Goal: Task Accomplishment & Management: Manage account settings

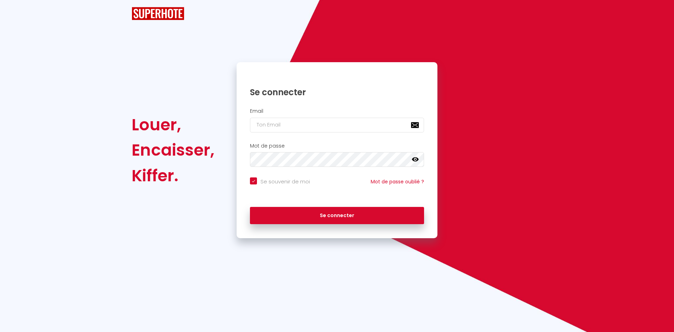
checkbox input "true"
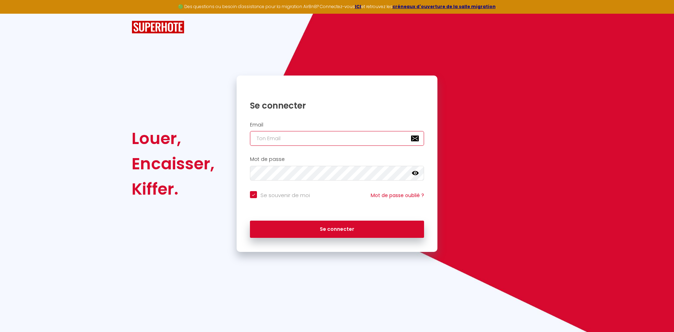
click at [299, 136] on input "email" at bounding box center [337, 138] width 174 height 15
type input "l"
checkbox input "true"
type input "lv"
checkbox input "true"
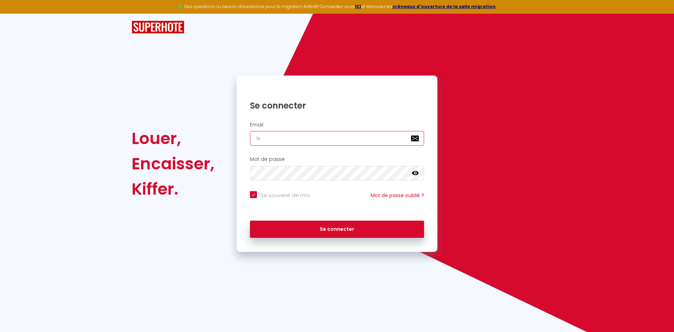
type input "lvi"
checkbox input "true"
type input "lvib"
checkbox input "true"
type input "lvibn"
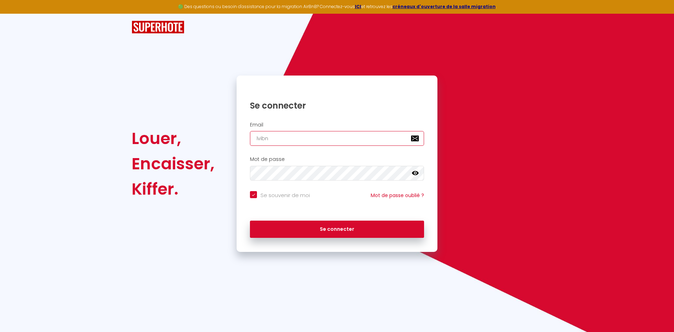
checkbox input "true"
type input "lvib"
checkbox input "true"
type input "lvi"
checkbox input "true"
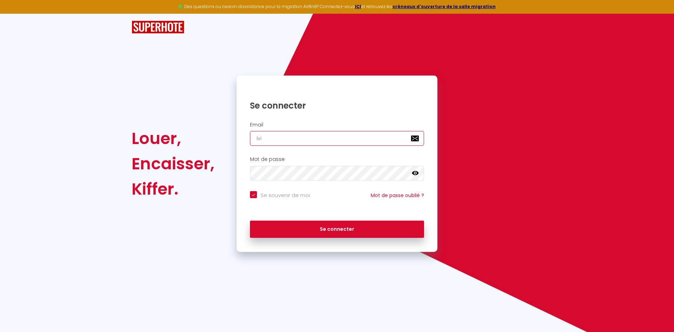
type input "lvin"
checkbox input "true"
type input "lvinv"
checkbox input "true"
type input "lvinve"
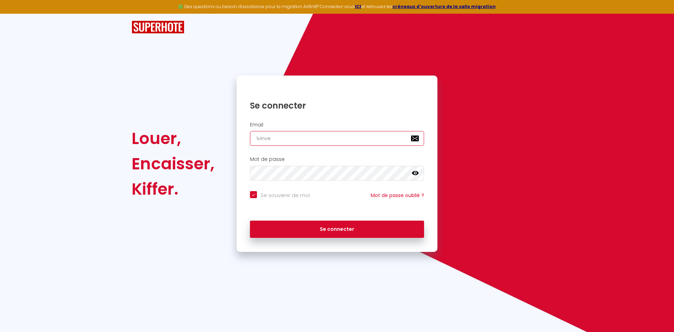
checkbox input "true"
type input "lvinves"
checkbox input "true"
type input "lvinvest"
checkbox input "true"
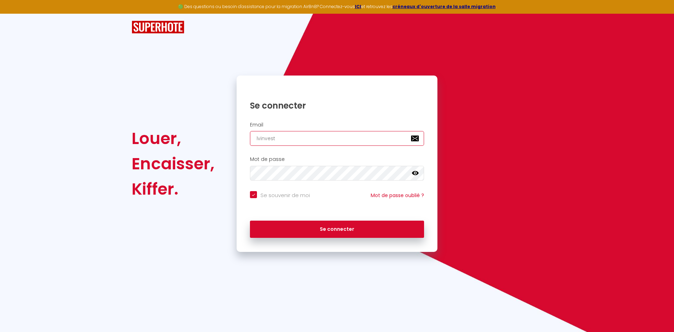
type input "lvinvest6"
checkbox input "true"
type input "lvinvest63"
checkbox input "true"
type input "lvinvest63@"
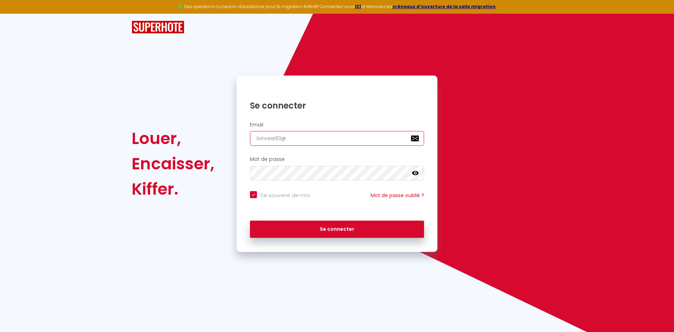
checkbox input "true"
type input "lvinvest63@fg"
checkbox input "true"
type input "lvinvest63@fgm"
checkbox input "true"
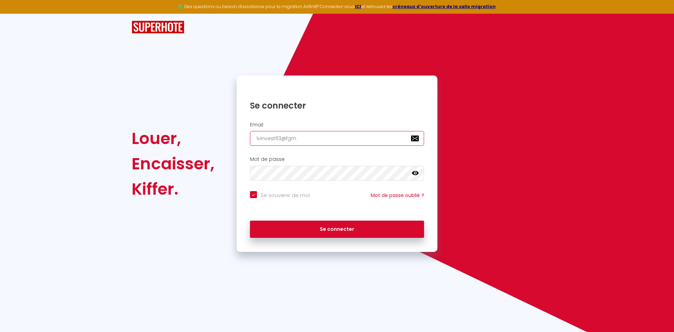
type input "lvinvest63@fg"
checkbox input "true"
type input "lvinvest63@f"
checkbox input "true"
type input "lvinvest63@"
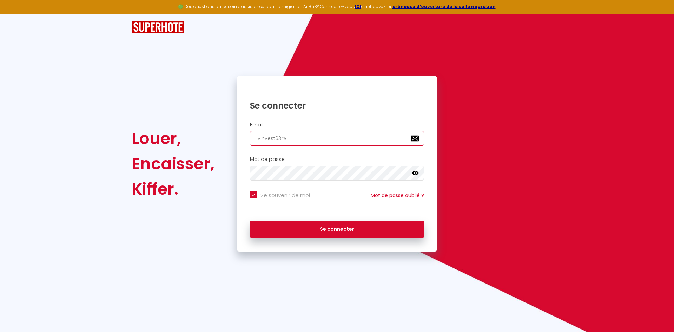
checkbox input "true"
type input "lvinvest63@g"
checkbox input "true"
type input "lvinvest63@gm"
checkbox input "true"
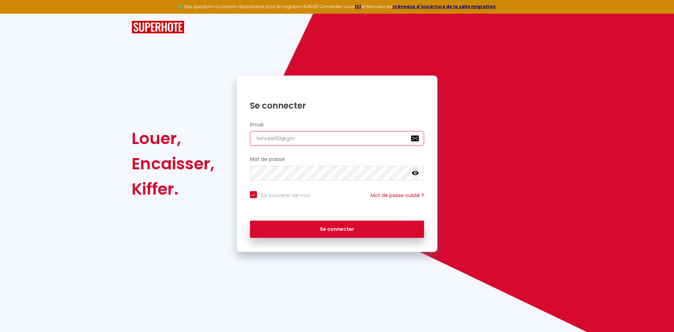
type input "lvinvest63@gma"
checkbox input "true"
type input "lvinvest63@gmai"
checkbox input "true"
type input "lvinvest63@gmail"
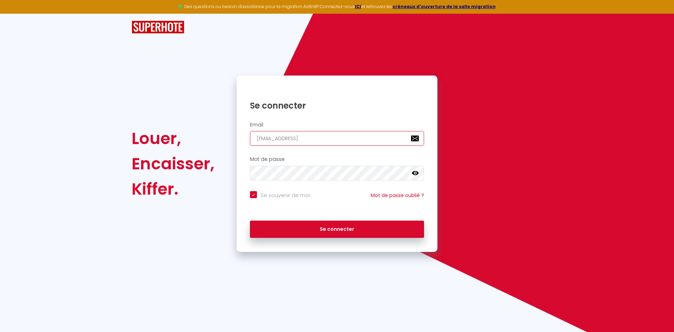
checkbox input "true"
type input "lvinvest63@gmail."
checkbox input "true"
type input "lvinvest63@gmail.c"
checkbox input "true"
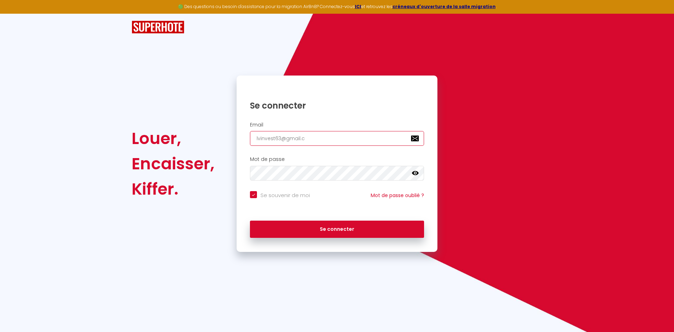
type input "lvinvest63@gmail.co"
checkbox input "true"
type input "[EMAIL_ADDRESS][DOMAIN_NAME]"
checkbox input "true"
type input "[EMAIL_ADDRESS][DOMAIN_NAME]"
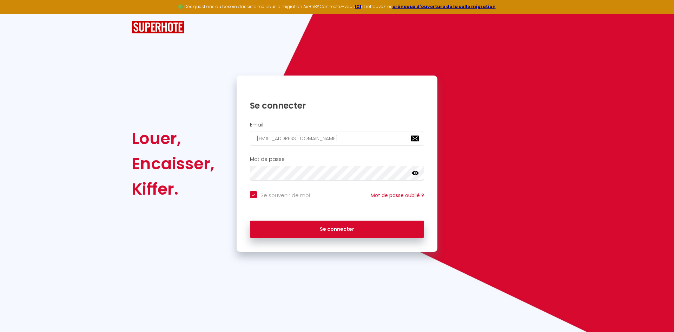
click at [416, 176] on icon at bounding box center [415, 173] width 7 height 7
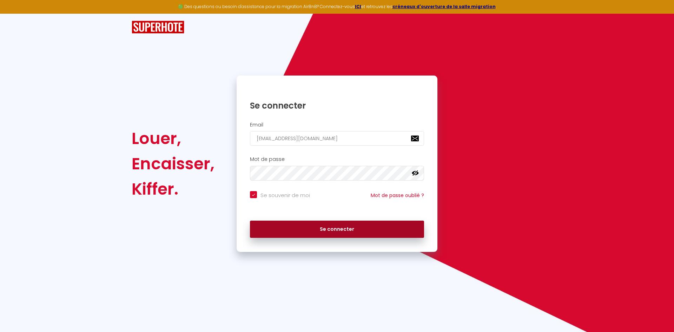
click at [338, 227] on button "Se connecter" at bounding box center [337, 229] width 174 height 18
click at [333, 236] on button "Se connecter" at bounding box center [337, 229] width 174 height 18
click at [343, 227] on button "Se connecter" at bounding box center [337, 229] width 174 height 18
click at [307, 221] on button "Se connecter" at bounding box center [337, 229] width 174 height 18
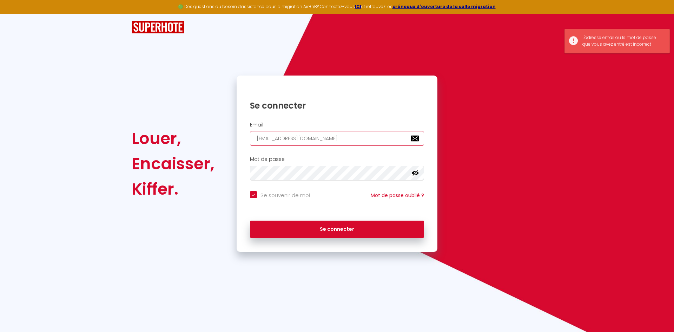
click at [327, 141] on input "[EMAIL_ADDRESS][DOMAIN_NAME]" at bounding box center [337, 138] width 174 height 15
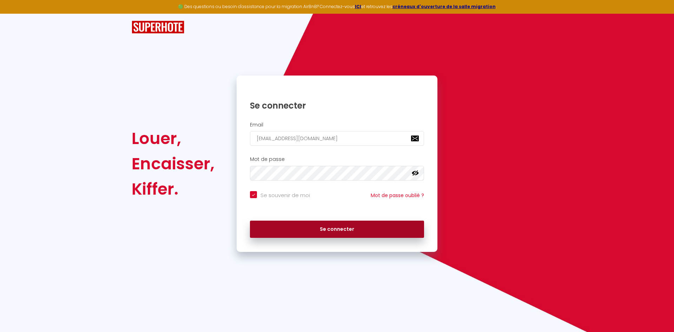
click at [336, 228] on button "Se connecter" at bounding box center [337, 229] width 174 height 18
click at [326, 228] on button "Se connecter" at bounding box center [337, 229] width 174 height 18
click at [319, 227] on button "Se connecter" at bounding box center [337, 229] width 174 height 18
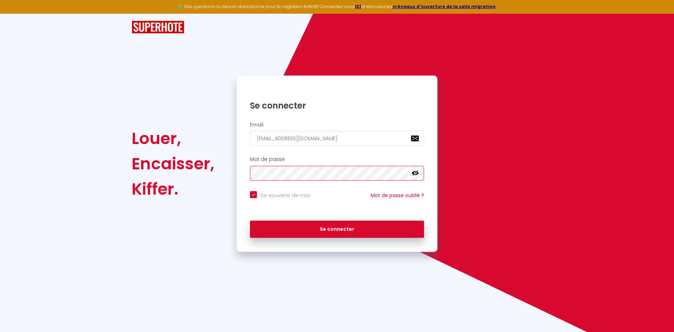
click at [218, 171] on div "Louer, Encaisser, Kiffer. Se connecter Email lvinvest63@gmail.com Mot de passe …" at bounding box center [337, 163] width 420 height 176
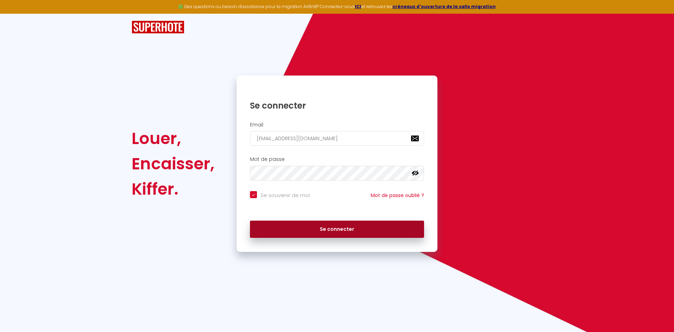
click at [364, 230] on button "Se connecter" at bounding box center [337, 229] width 174 height 18
checkbox input "true"
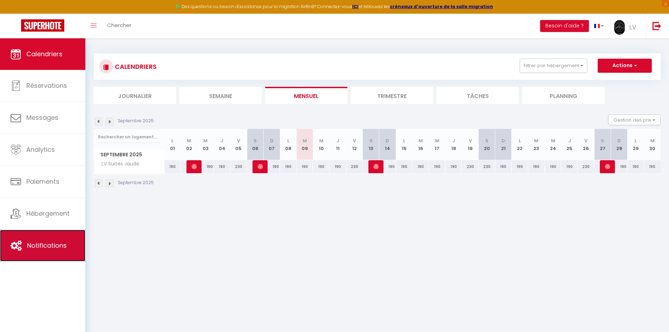
click at [52, 256] on link "Notifications" at bounding box center [42, 246] width 85 height 32
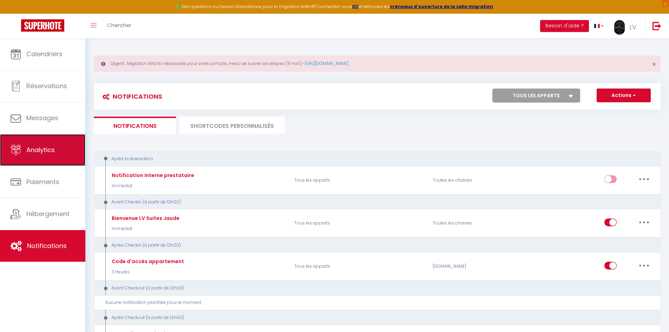
click at [58, 148] on link "Analytics" at bounding box center [42, 150] width 85 height 32
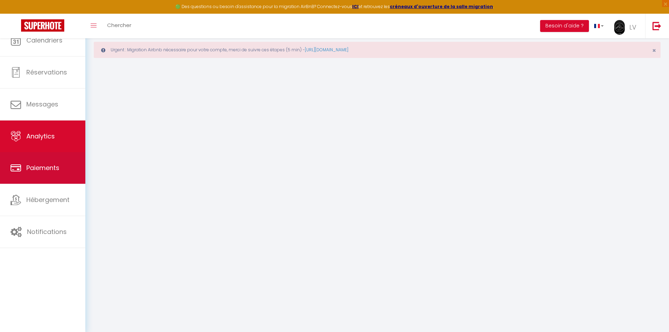
select select "2025"
select select "9"
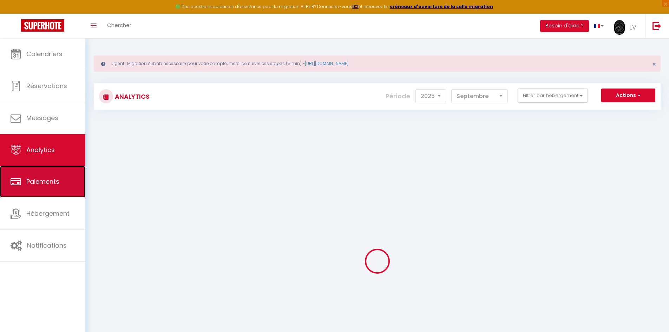
click at [56, 184] on span "Paiements" at bounding box center [42, 181] width 33 height 9
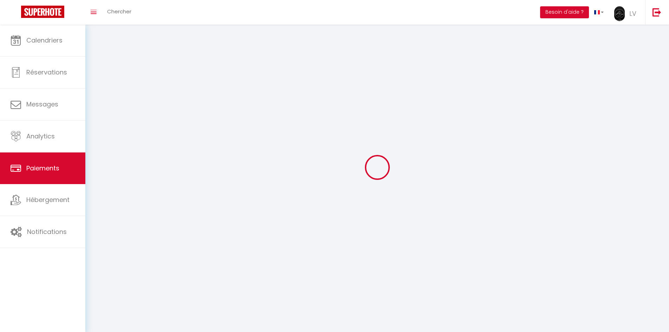
select select "2"
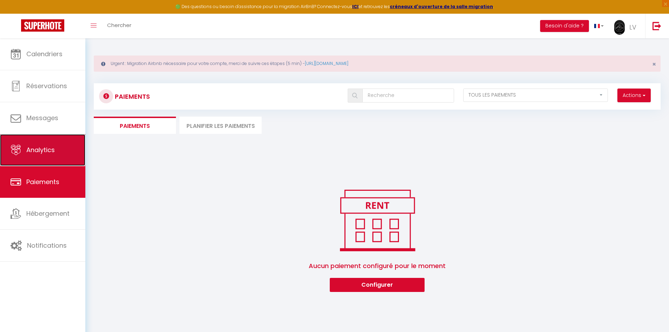
click at [61, 147] on link "Analytics" at bounding box center [42, 150] width 85 height 32
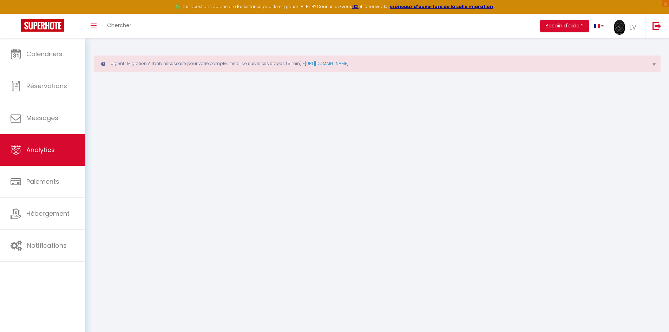
select select "2025"
select select "9"
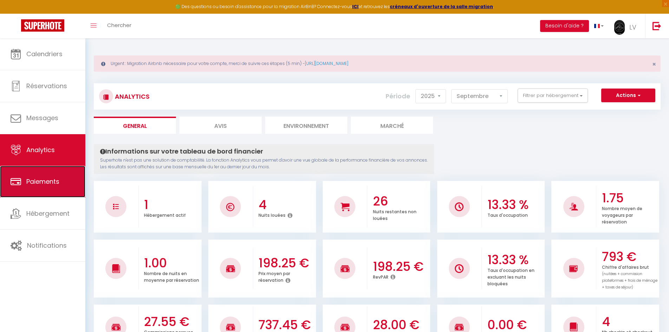
click at [29, 174] on link "Paiements" at bounding box center [42, 182] width 85 height 32
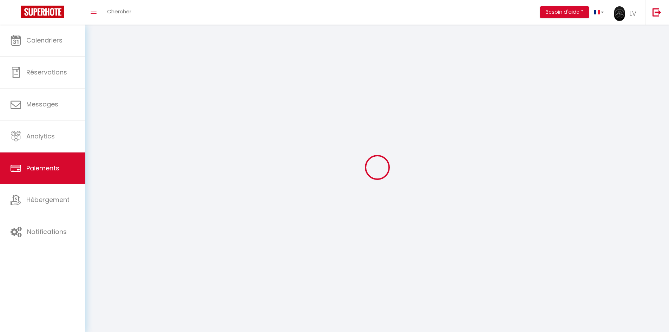
select select "2"
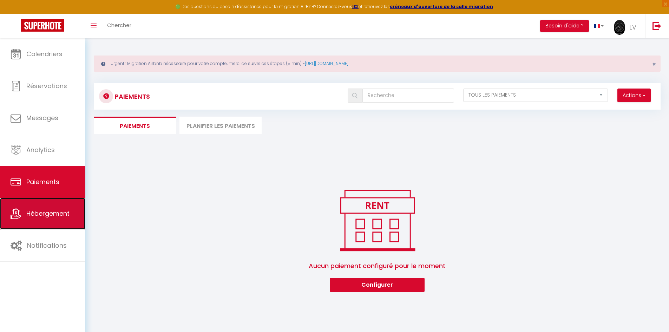
click at [66, 220] on link "Hébergement" at bounding box center [42, 214] width 85 height 32
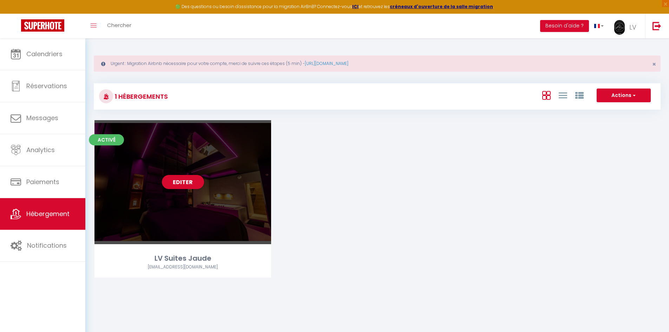
click at [265, 150] on div "Editer" at bounding box center [182, 182] width 177 height 124
select select "3"
select select "2"
select select "1"
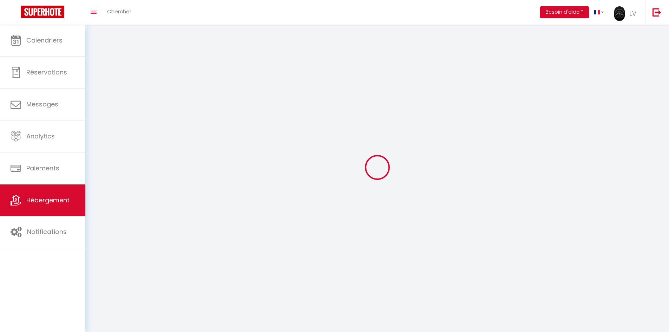
select select
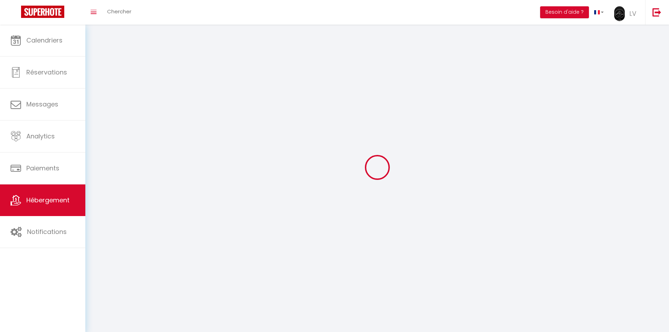
select select
checkbox input "false"
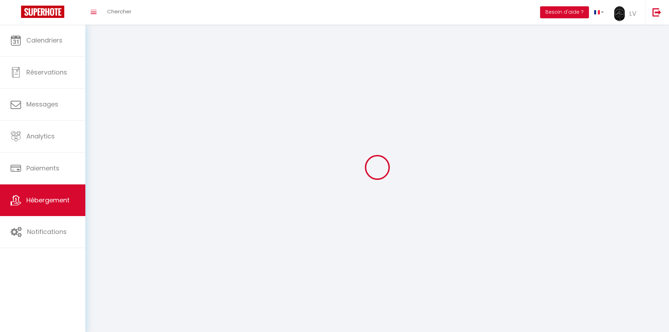
select select
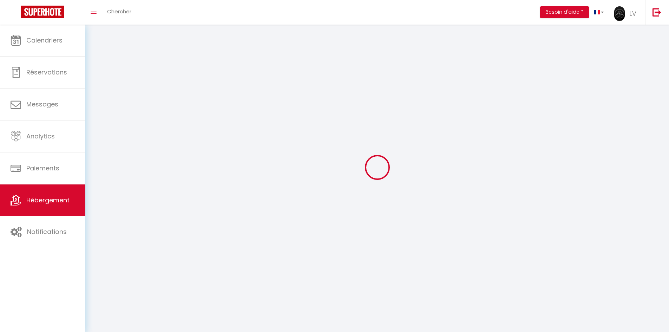
select select
checkbox input "false"
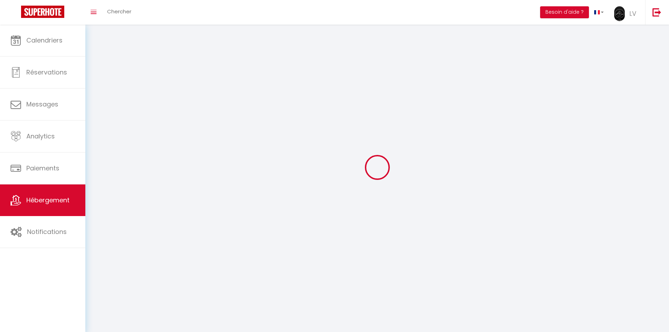
checkbox input "false"
select select
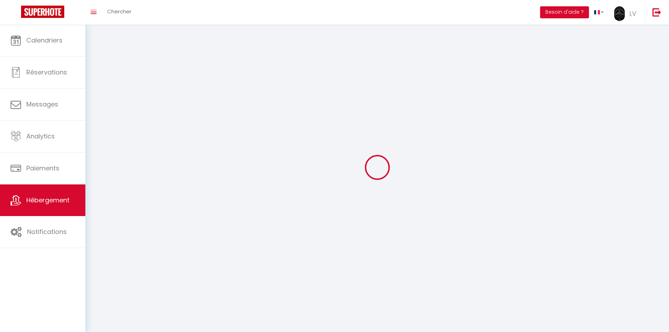
select select
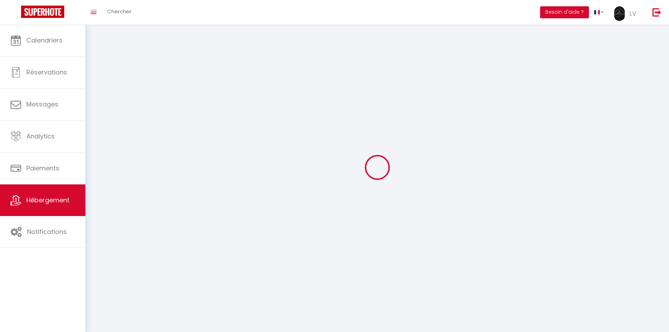
checkbox input "false"
select select
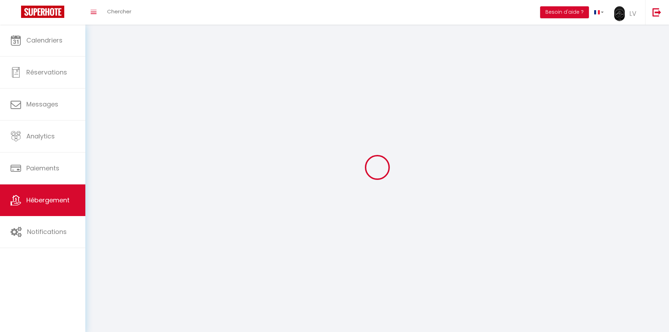
select select
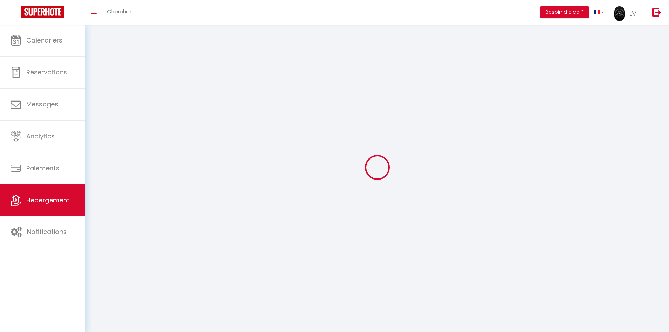
select select
checkbox input "false"
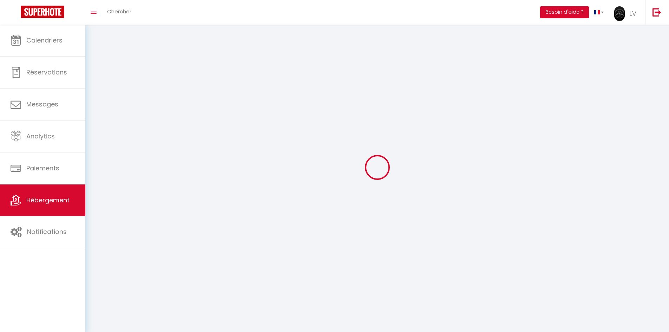
checkbox input "false"
select select
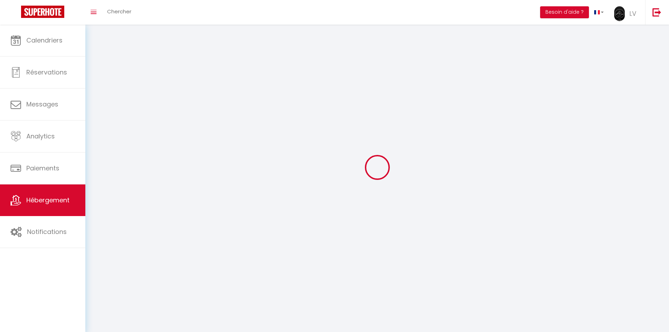
select select
checkbox input "false"
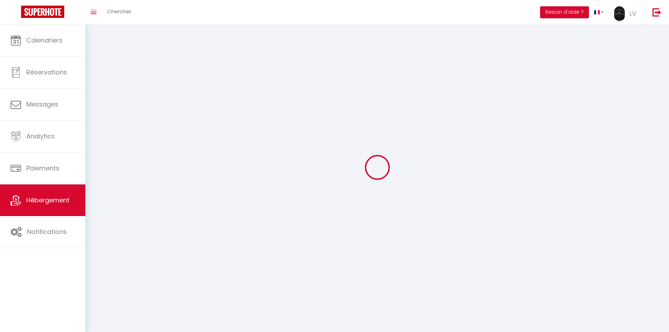
checkbox input "false"
select select
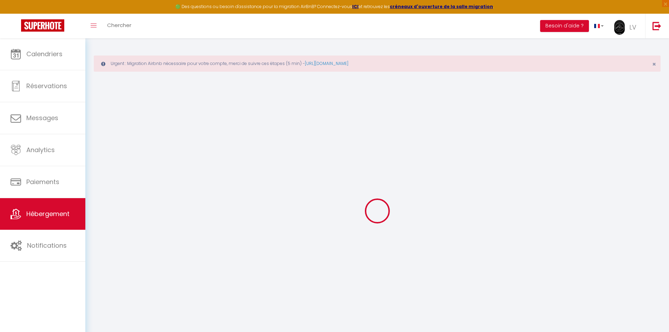
select select "4144-1043347775456020807"
select select
checkbox input "false"
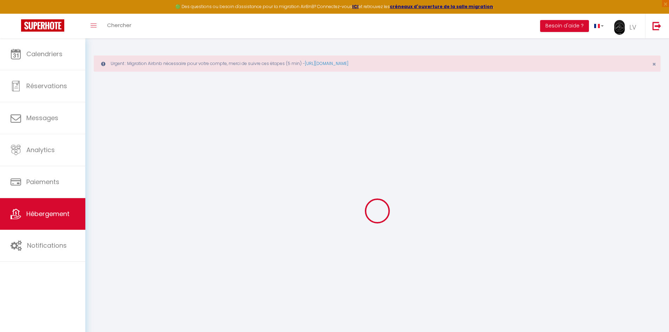
checkbox input "false"
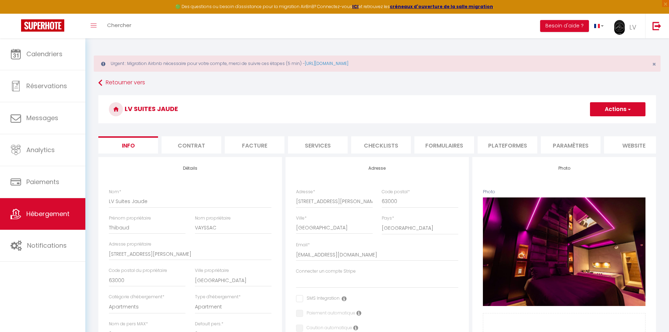
click at [520, 147] on li "Plateformes" at bounding box center [507, 144] width 60 height 17
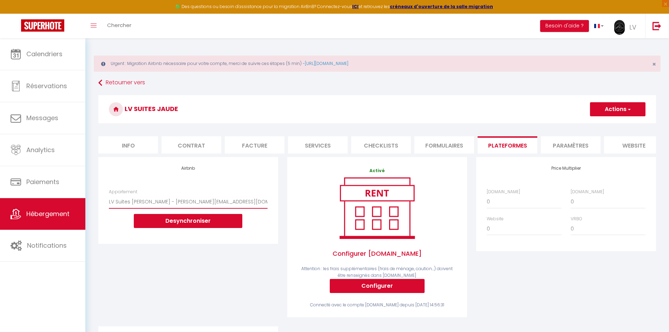
click at [126, 206] on select "LV Suites Jaude - thibaud.vayssac@gmail.com Studio meublé 25m2 face aux Thermes…" at bounding box center [188, 201] width 159 height 13
click at [246, 178] on div "Airbnb Appartement LV Suites Jaude - thibaud.vayssac@gmail.com Studio meublé 25…" at bounding box center [188, 200] width 180 height 86
click at [634, 22] on link "LV" at bounding box center [627, 26] width 36 height 25
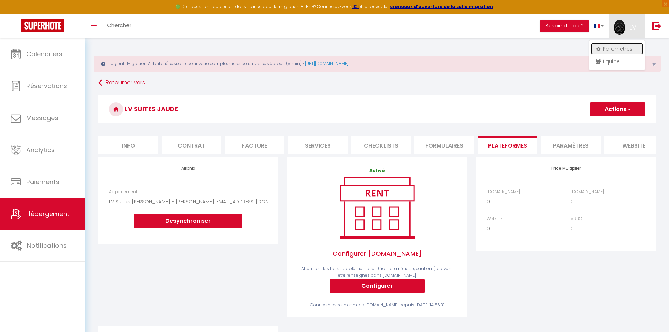
click at [619, 45] on link "Paramètres" at bounding box center [617, 49] width 52 height 12
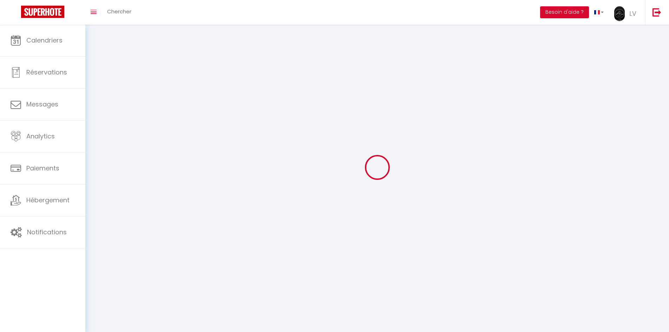
type input "LV"
type input "INVEST"
type input "0650942196"
type input "[STREET_ADDRESS][PERSON_NAME]"
type input "63118"
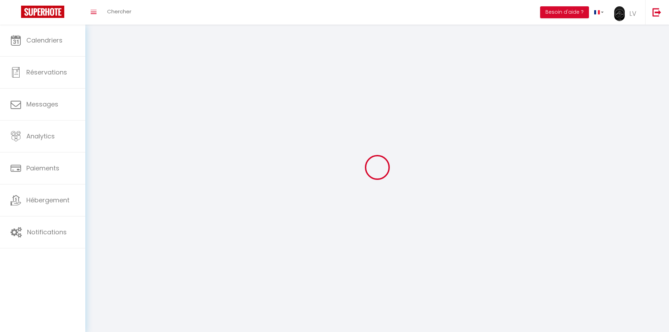
type input "CEBAZAT"
type input "BzxkEBQfPYViZAYbe7Hbwzeaq"
type input "eFtNsYpSqhHXKtC5hrkHOpDP7"
type input "BzxkEBQfPYViZAYbe7Hbwzeaq"
type input "eFtNsYpSqhHXKtC5hrkHOpDP7"
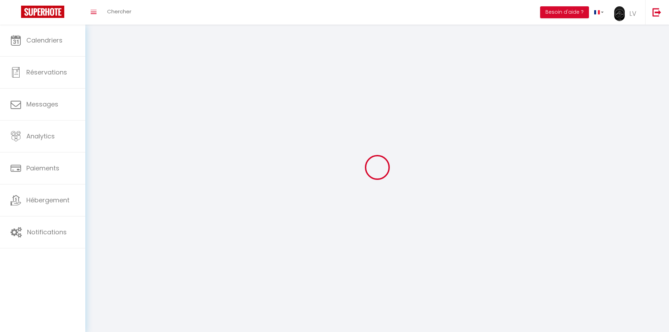
type input "[URL][DOMAIN_NAME]"
select select "28"
select select "fr"
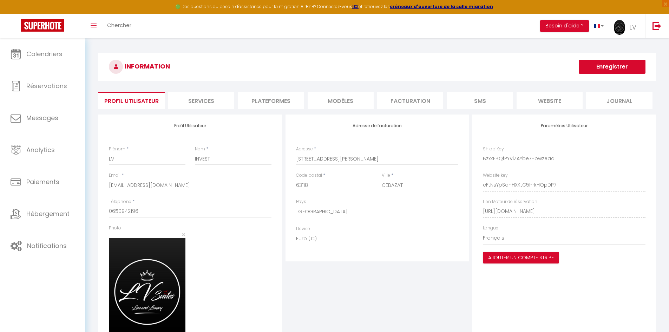
click at [261, 103] on li "Plateformes" at bounding box center [271, 100] width 66 height 17
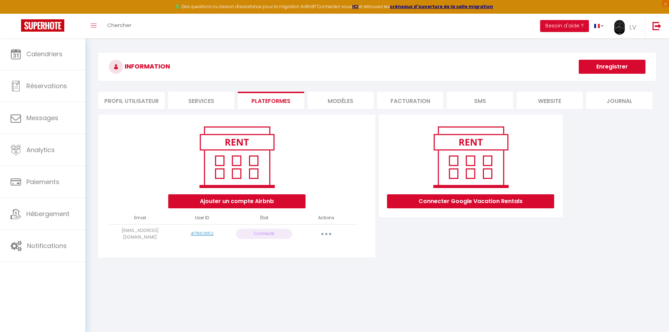
click at [325, 233] on icon "button" at bounding box center [326, 234] width 2 height 2
click at [298, 274] on link "Reconnecter le compte" at bounding box center [295, 275] width 78 height 12
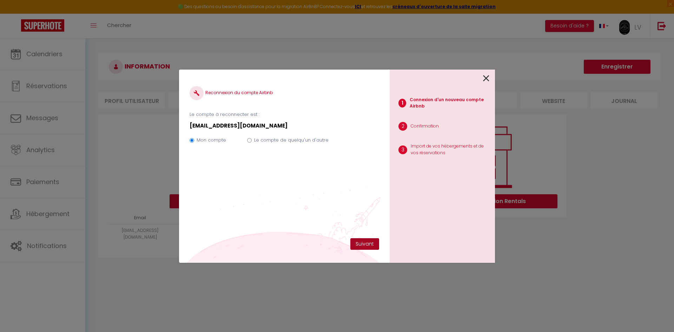
click at [366, 246] on button "Suivant" at bounding box center [364, 244] width 29 height 12
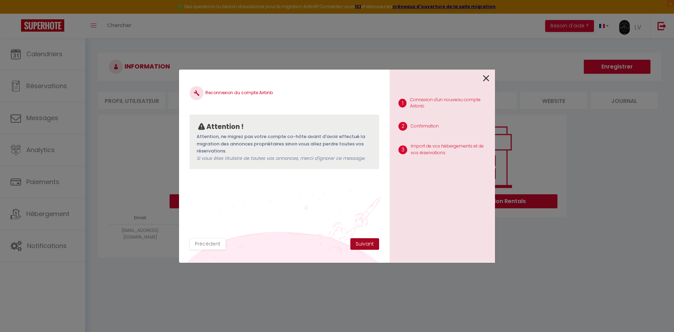
click at [366, 247] on button "Suivant" at bounding box center [364, 244] width 29 height 12
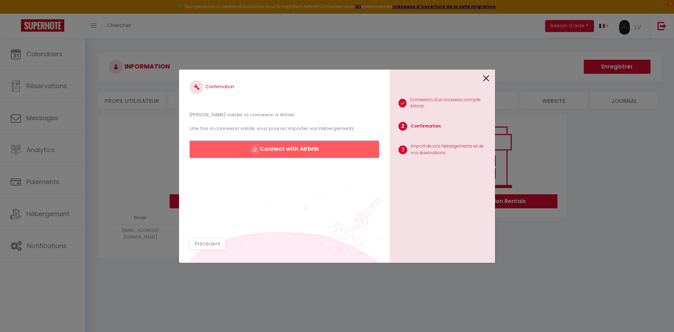
click at [304, 147] on button "Connect with Airbnb" at bounding box center [285, 149] width 190 height 17
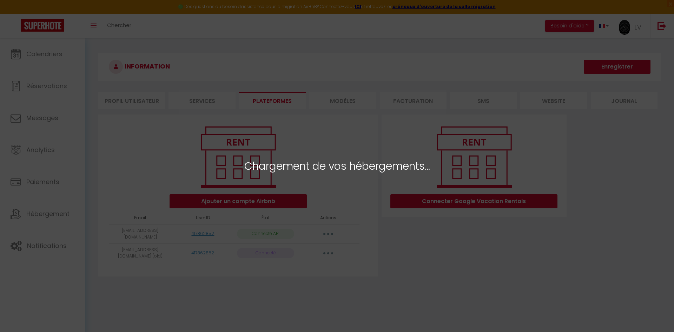
select select "29697"
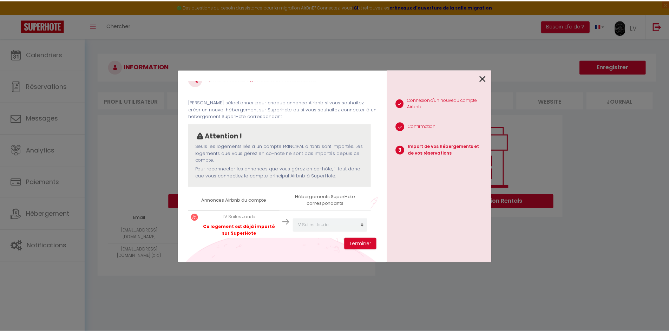
scroll to position [21, 0]
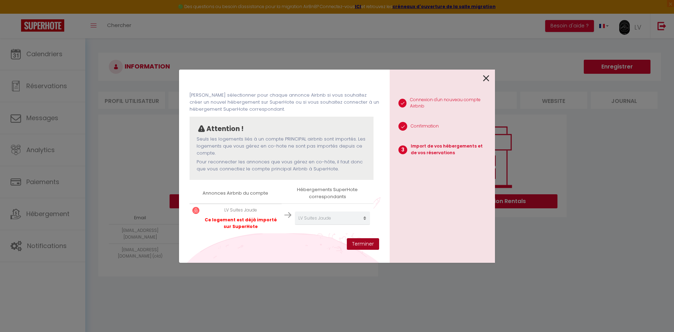
click at [366, 245] on button "Terminer" at bounding box center [363, 244] width 32 height 12
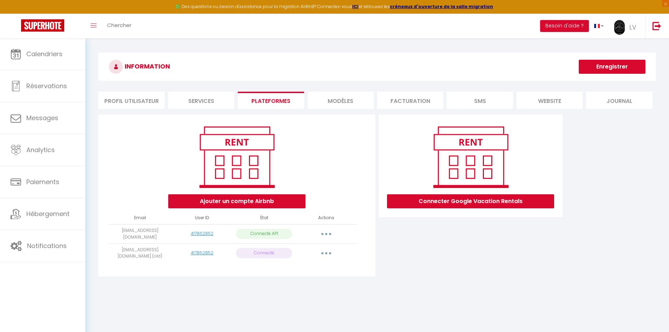
click at [402, 266] on div "Connecter Google Vacation Rentals" at bounding box center [470, 197] width 187 height 166
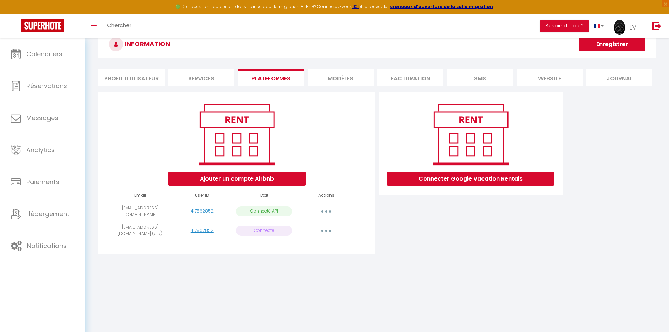
scroll to position [0, 0]
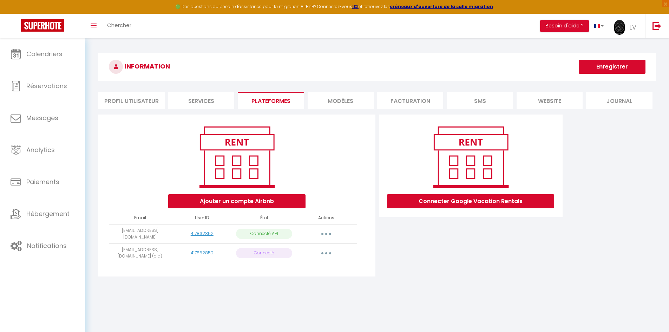
click at [330, 254] on button "button" at bounding box center [326, 252] width 20 height 11
click at [182, 287] on div "INFORMATION Enregistrer Profil Utilisateur Services Plateformes MODÈLES Factura…" at bounding box center [376, 169] width 583 height 262
click at [347, 103] on li "MODÈLES" at bounding box center [340, 100] width 66 height 17
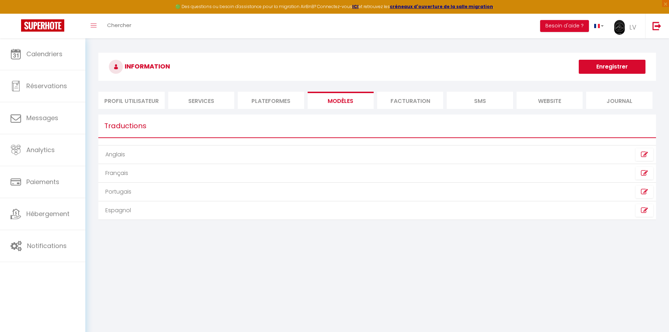
click at [398, 101] on li "Facturation" at bounding box center [410, 100] width 66 height 17
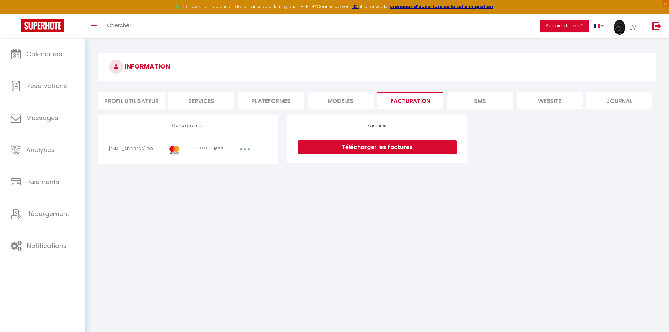
click at [125, 102] on li "Profil Utilisateur" at bounding box center [131, 100] width 66 height 17
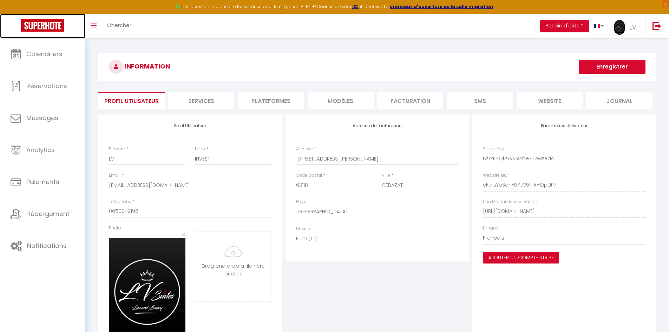
click at [29, 24] on img at bounding box center [42, 25] width 43 height 12
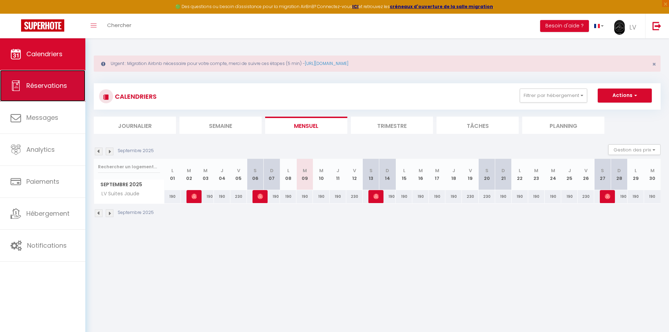
click at [61, 85] on span "Réservations" at bounding box center [46, 85] width 41 height 9
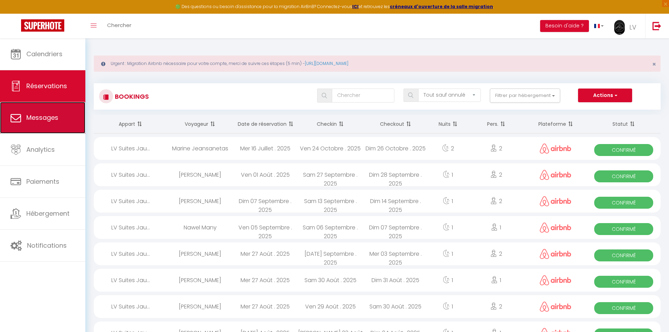
click at [71, 124] on link "Messages" at bounding box center [42, 118] width 85 height 32
select select "message"
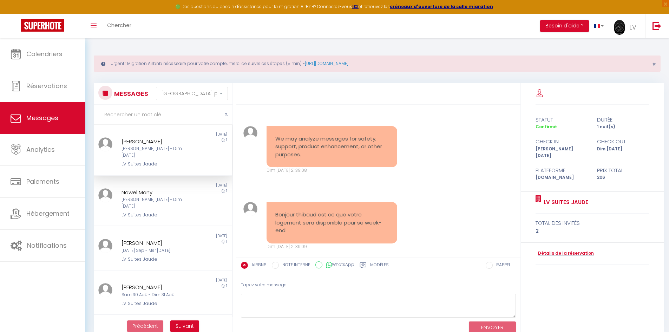
scroll to position [241, 0]
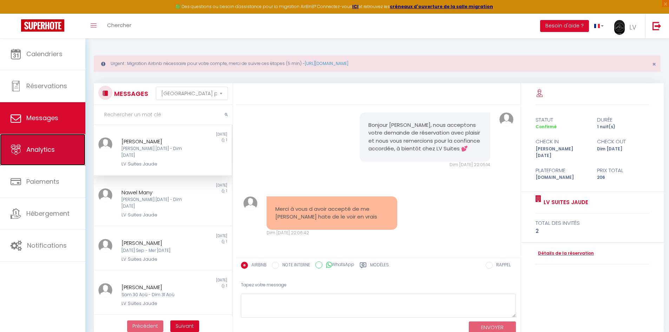
click at [58, 146] on link "Analytics" at bounding box center [42, 150] width 85 height 32
select select "2025"
select select "9"
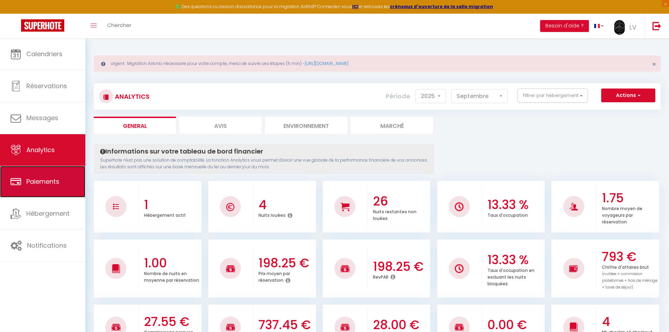
click at [48, 176] on link "Paiements" at bounding box center [42, 182] width 85 height 32
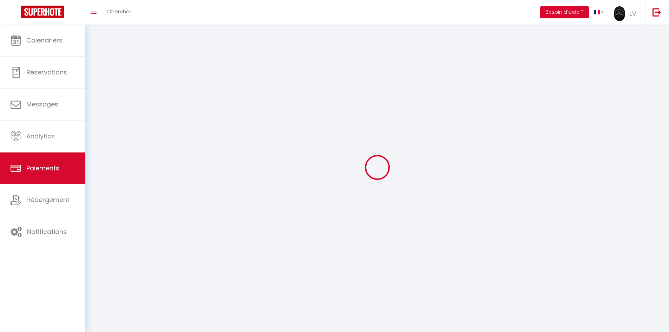
select select "2"
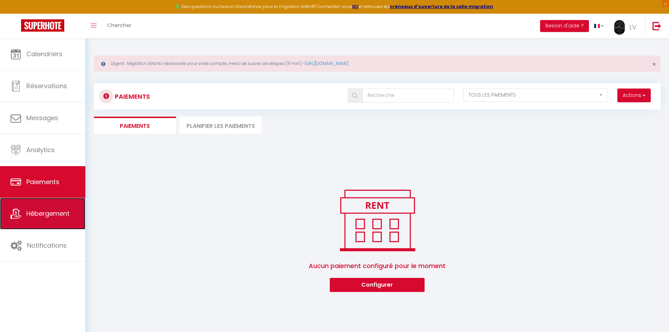
click at [72, 207] on link "Hébergement" at bounding box center [42, 214] width 85 height 32
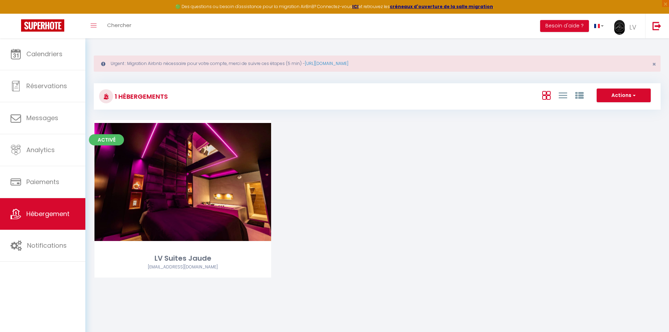
click at [188, 97] on div "1 Hébergements" at bounding box center [188, 96] width 188 height 16
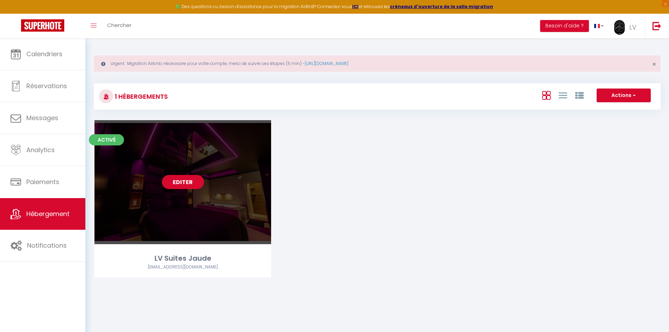
click at [190, 185] on link "Editer" at bounding box center [183, 182] width 42 height 14
select select "3"
select select "2"
select select "1"
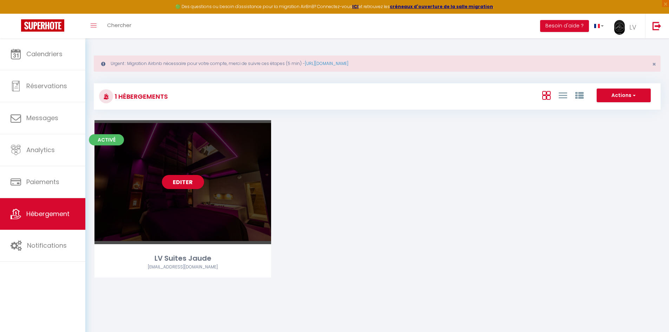
select select "28"
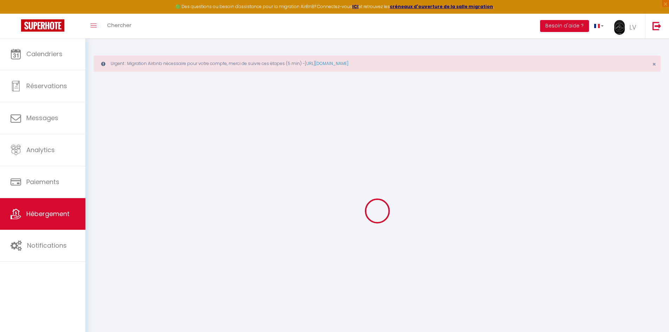
select select
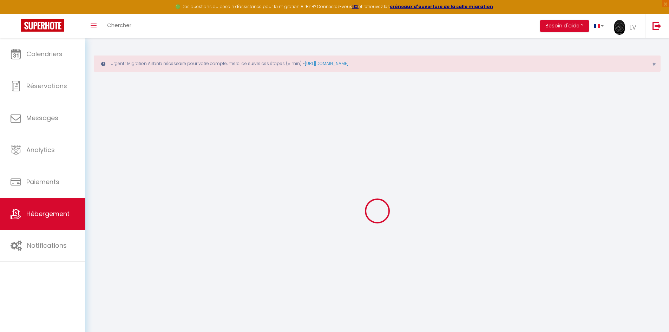
select select
checkbox input "false"
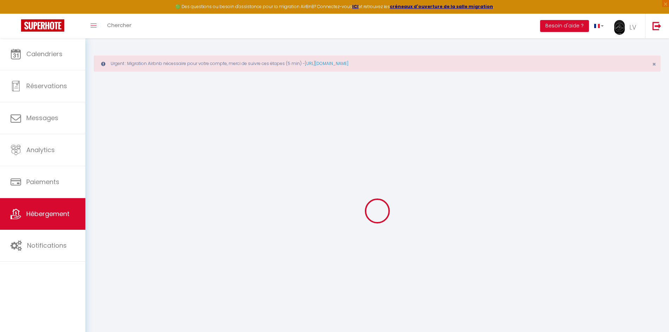
select select
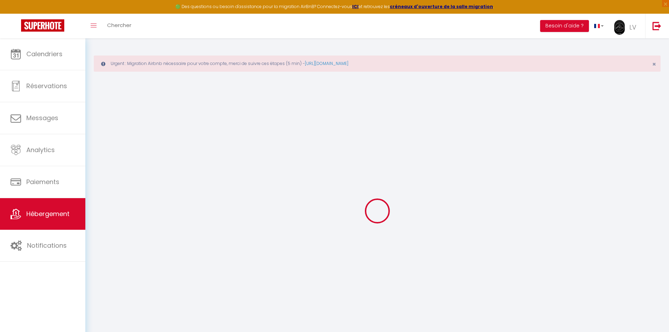
select select
checkbox input "false"
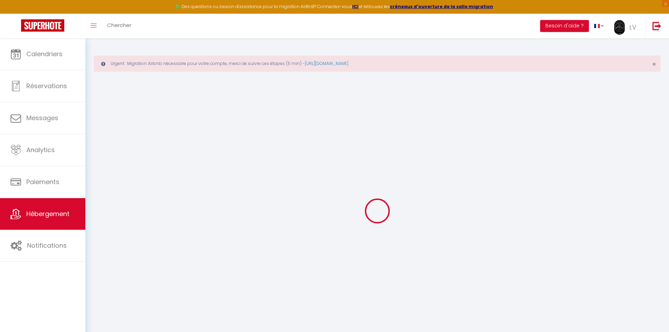
checkbox input "false"
select select
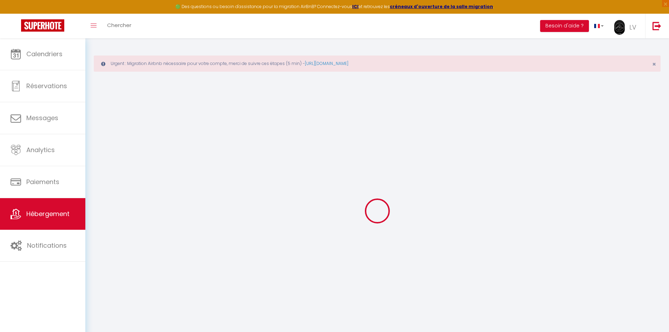
select select
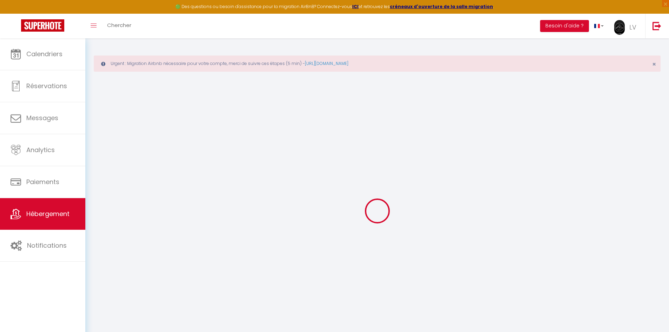
checkbox input "false"
select select
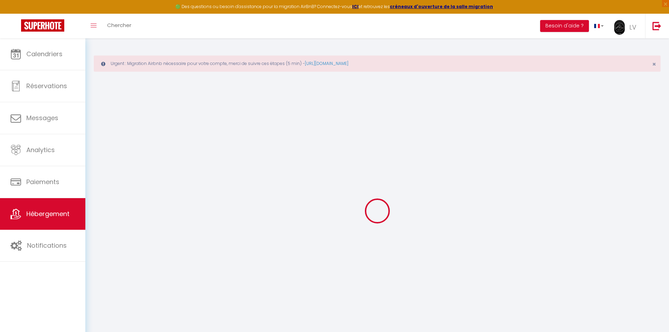
select select
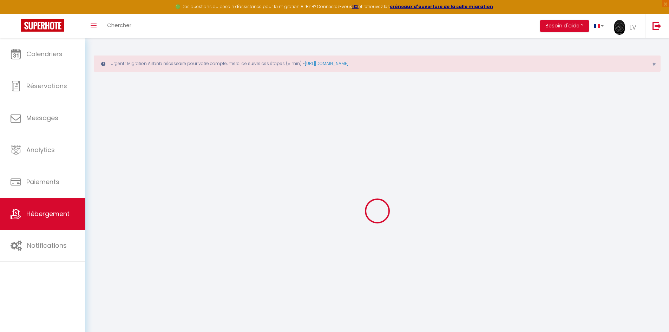
select select
checkbox input "false"
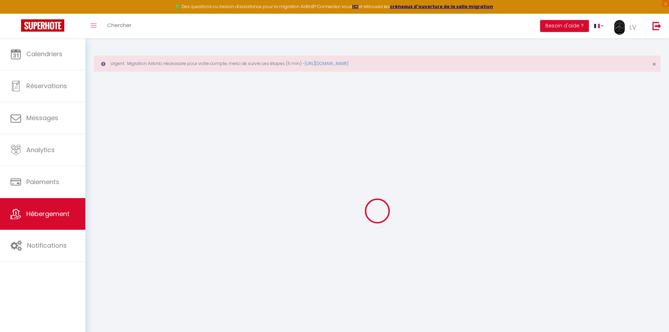
checkbox input "false"
select select
type input "LV Suites Jaude"
type input "Thibaud"
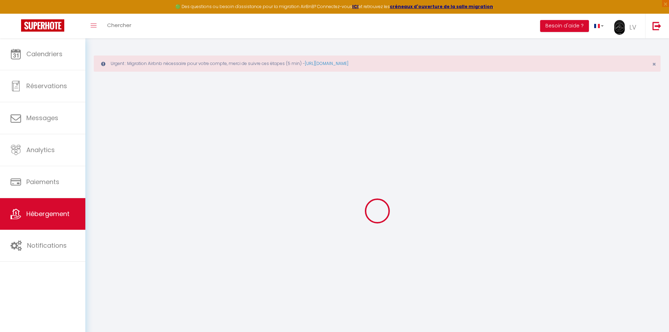
type input "VAYSSAC"
type input "[STREET_ADDRESS][PERSON_NAME]"
type input "63000"
type input "[GEOGRAPHIC_DATA]"
select select "2"
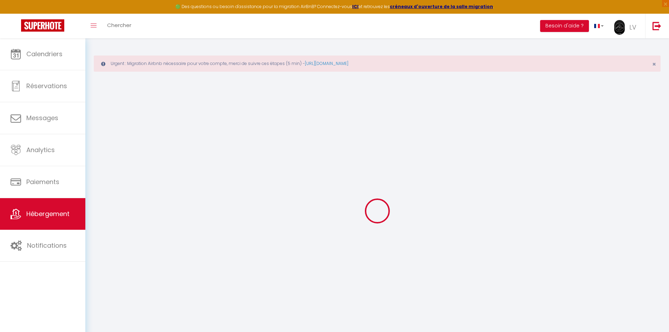
select select "2"
type input "190"
select select
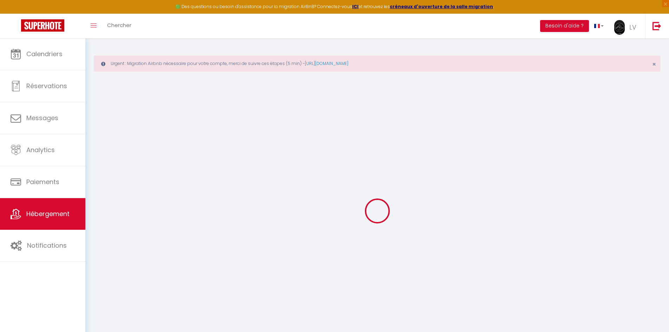
select select
type input "[STREET_ADDRESS]"
type input "63000"
type input "[GEOGRAPHIC_DATA]"
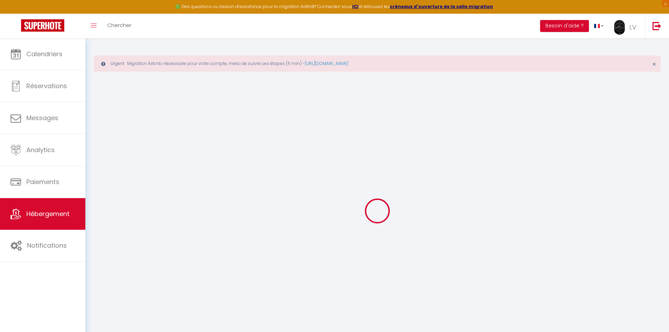
type input "[EMAIL_ADDRESS][DOMAIN_NAME]"
select select
checkbox input "false"
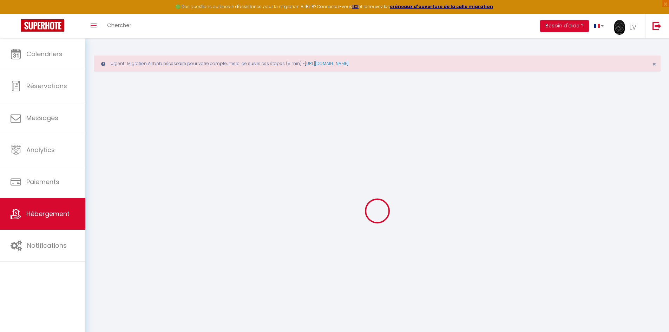
checkbox input "false"
select select
type input "0"
type input "35"
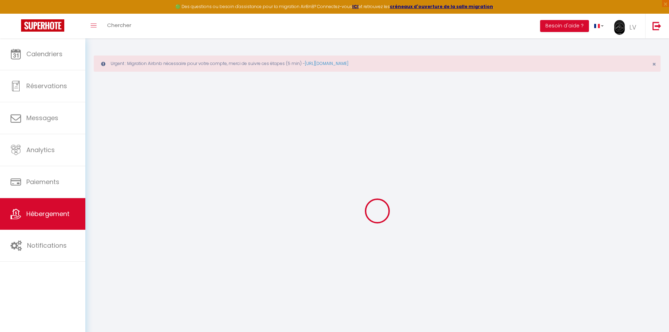
type input "0"
select select
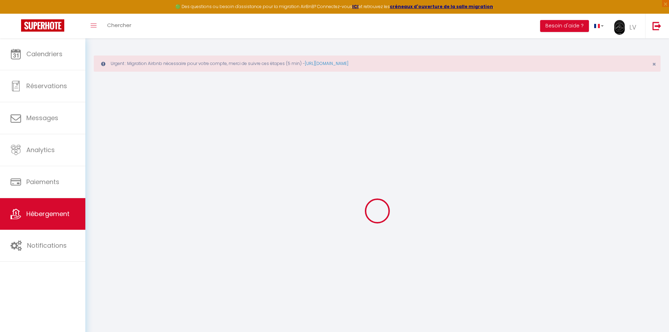
select select
checkbox input "false"
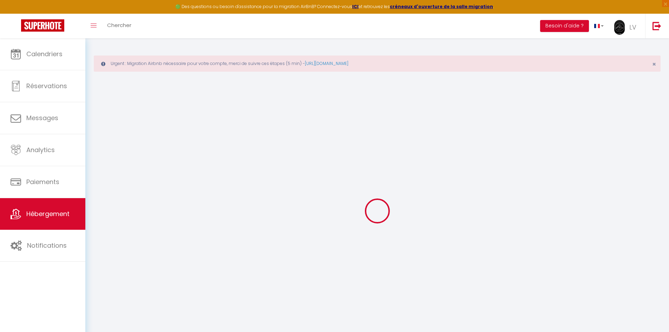
checkbox input "false"
select select
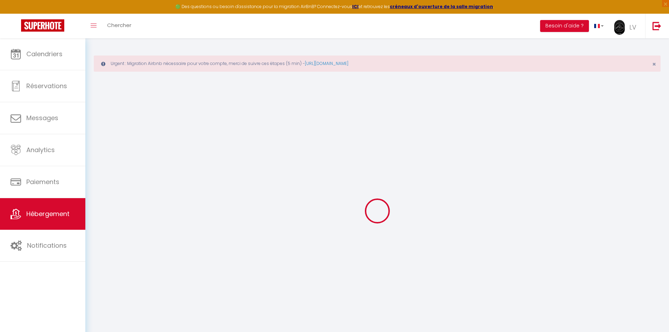
select select
checkbox input "false"
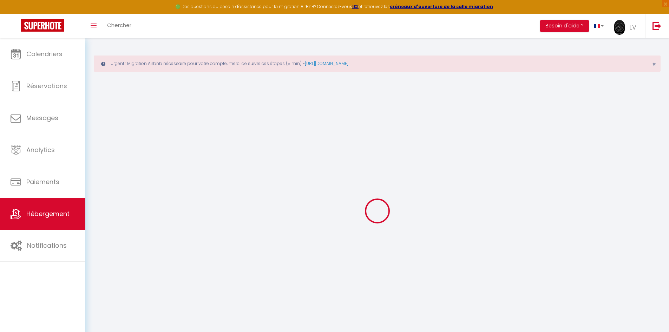
checkbox input "false"
select select
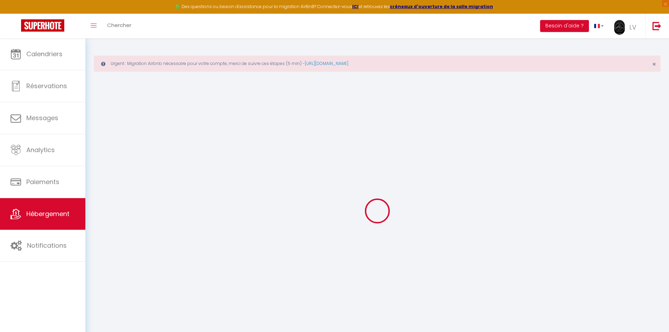
select select
checkbox input "false"
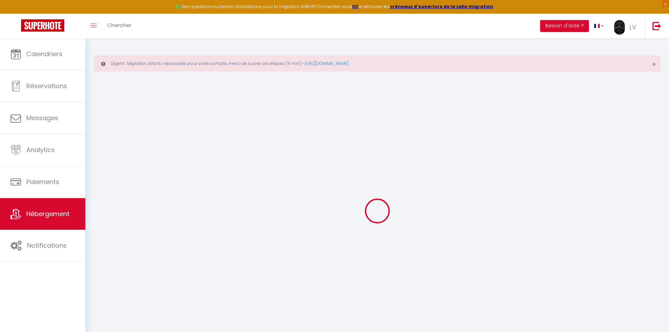
checkbox input "false"
select select
checkbox input "false"
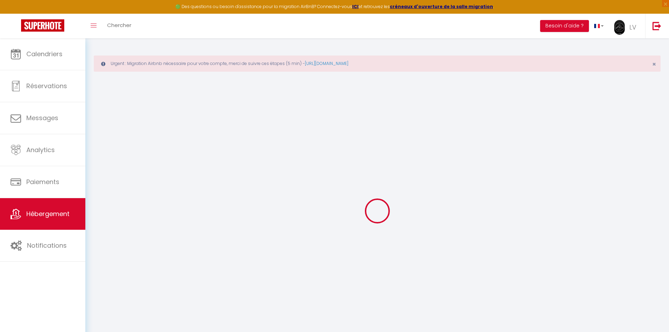
checkbox input "false"
select select "16:00"
select select
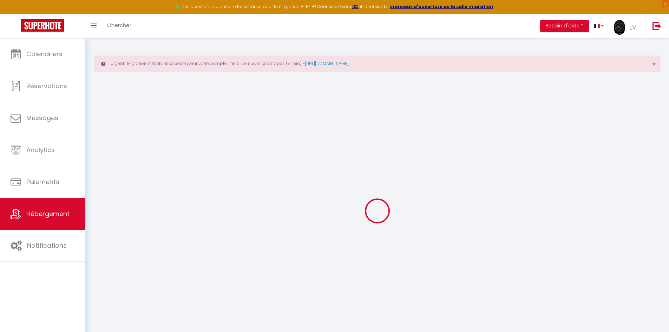
select select "11:00"
select select "30"
select select "120"
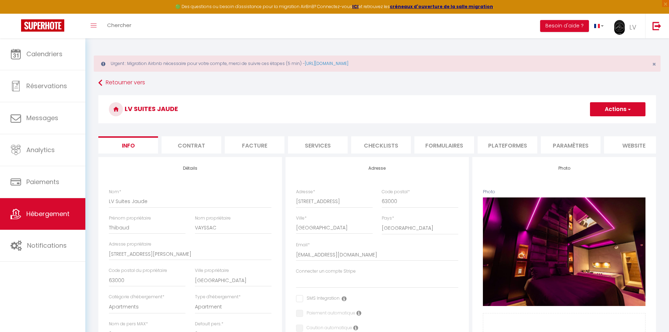
click at [519, 144] on li "Plateformes" at bounding box center [507, 144] width 60 height 17
checkbox input "true"
checkbox input "false"
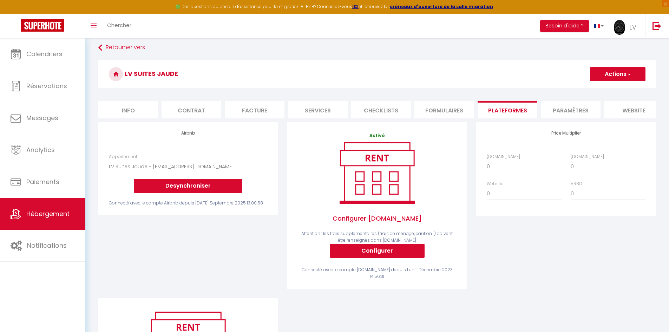
scroll to position [70, 0]
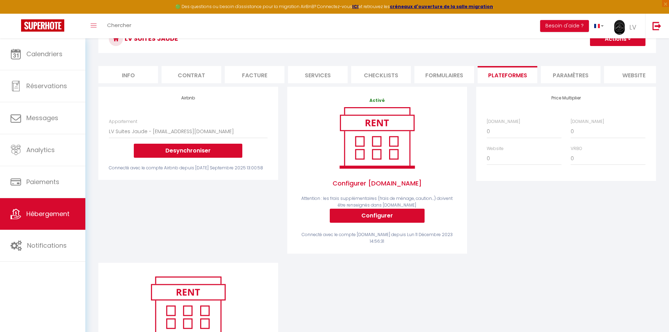
click at [327, 74] on li "Services" at bounding box center [318, 74] width 60 height 17
checkbox input "true"
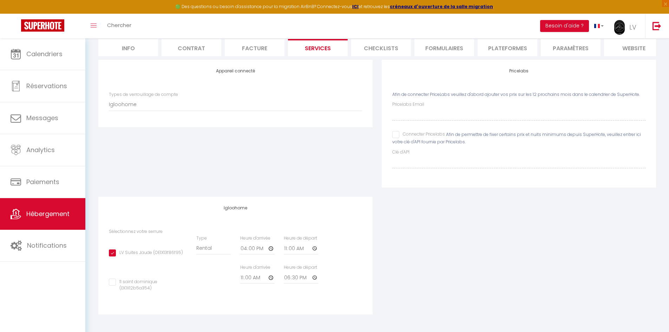
scroll to position [102, 0]
click at [114, 284] on input "11 saint dominique (EK1X12b5a354)" at bounding box center [148, 281] width 78 height 7
checkbox input "true"
click at [114, 283] on input "11 saint dominique (EK1X12b5a354)" at bounding box center [148, 281] width 78 height 7
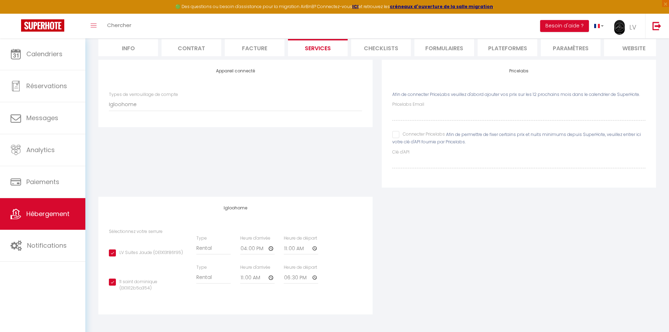
checkbox input "false"
checkbox input "true"
click at [114, 283] on input "11 saint dominique (EK1X12b5a354)" at bounding box center [148, 281] width 78 height 7
checkbox input "true"
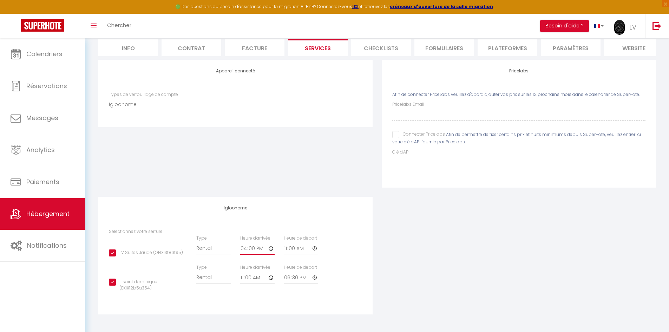
click at [250, 248] on input "16:00" at bounding box center [257, 248] width 34 height 13
click at [269, 277] on input "11:00" at bounding box center [257, 277] width 34 height 13
type input "16:00"
checkbox input "true"
type input "16:00"
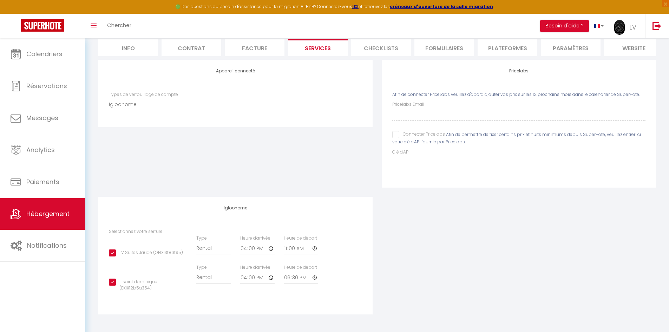
click at [219, 191] on div "Appareil connecté Types de verrouillage de compte Igloohome" at bounding box center [235, 128] width 283 height 137
click at [295, 278] on input "18:30" at bounding box center [301, 277] width 34 height 13
click at [307, 273] on input "18:30" at bounding box center [301, 277] width 34 height 13
click at [296, 276] on input "18:30" at bounding box center [301, 277] width 34 height 13
click at [310, 277] on input "18:30" at bounding box center [301, 277] width 34 height 13
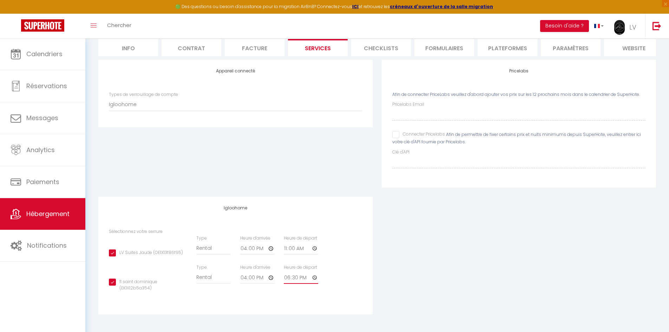
click at [288, 279] on input "18:30" at bounding box center [301, 277] width 34 height 13
click at [285, 280] on input "18:30" at bounding box center [301, 277] width 34 height 13
click at [285, 279] on input "18:30" at bounding box center [301, 277] width 34 height 13
click at [292, 274] on input "18:30" at bounding box center [301, 277] width 34 height 13
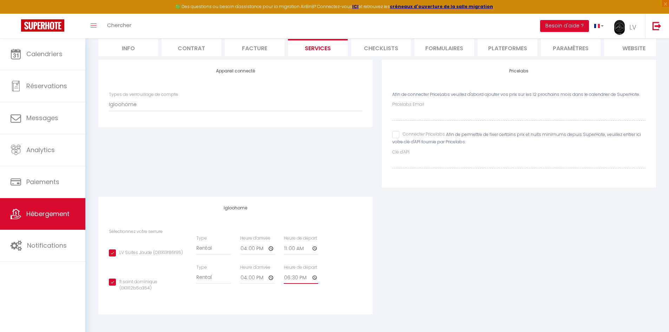
click at [292, 274] on input "18:30" at bounding box center [301, 277] width 34 height 13
click at [291, 277] on input "18:30" at bounding box center [301, 277] width 34 height 13
click at [287, 281] on input "18:30" at bounding box center [301, 277] width 34 height 13
click at [287, 279] on input "18:30" at bounding box center [301, 277] width 34 height 13
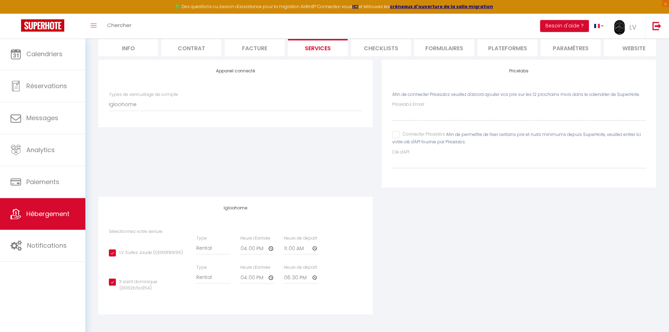
drag, startPoint x: 287, startPoint y: 278, endPoint x: 294, endPoint y: 285, distance: 9.2
click at [293, 285] on div "Heure de départ 18:30" at bounding box center [301, 277] width 44 height 27
drag, startPoint x: 321, startPoint y: 274, endPoint x: 317, endPoint y: 275, distance: 3.6
click at [320, 274] on div "Heure de départ 18:30" at bounding box center [301, 277] width 44 height 27
drag, startPoint x: 317, startPoint y: 275, endPoint x: 310, endPoint y: 280, distance: 9.0
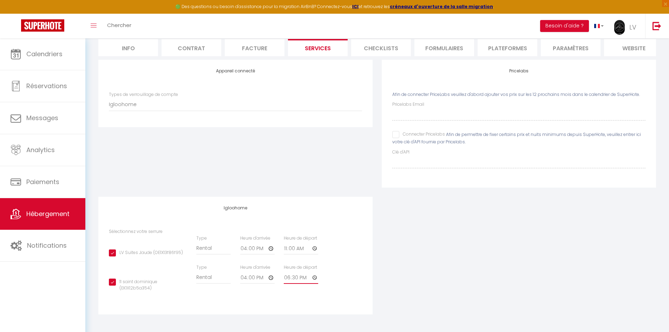
click at [315, 276] on input "18:30" at bounding box center [301, 277] width 34 height 13
click at [348, 255] on div "LV Suites Jaude (OE1X13f86f95) Type Building [GEOGRAPHIC_DATA] Heure d'arrivée …" at bounding box center [235, 249] width 262 height 29
click at [285, 277] on input "18:30" at bounding box center [301, 277] width 34 height 13
click at [293, 277] on input "18:30" at bounding box center [301, 277] width 34 height 13
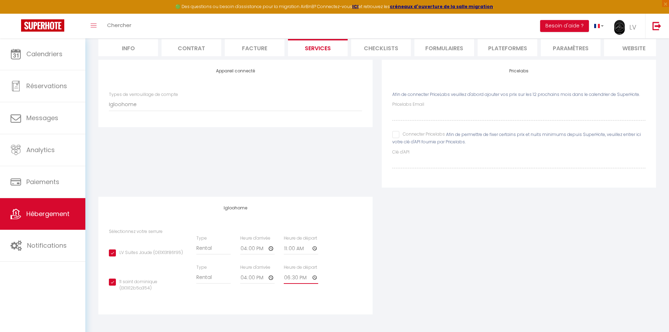
click at [293, 277] on input "18:30" at bounding box center [301, 277] width 34 height 13
click at [287, 278] on input "18:30" at bounding box center [301, 277] width 34 height 13
click at [263, 280] on input "16:00" at bounding box center [257, 277] width 34 height 13
click at [313, 278] on input "18:30" at bounding box center [301, 277] width 34 height 13
type input "10:30"
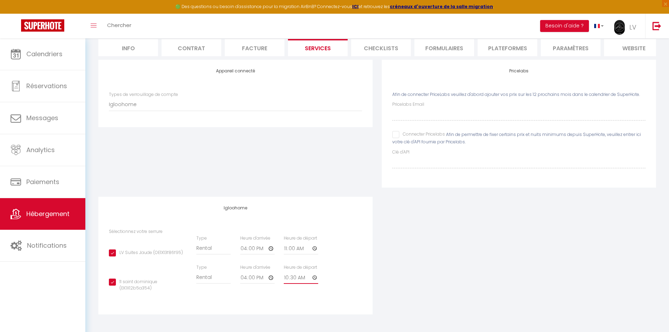
checkbox input "true"
type input "10:00"
checkbox input "true"
click at [248, 168] on div "Appareil connecté Types de verrouillage de compte Igloohome" at bounding box center [235, 128] width 283 height 137
click at [316, 276] on input "10:00" at bounding box center [301, 277] width 34 height 13
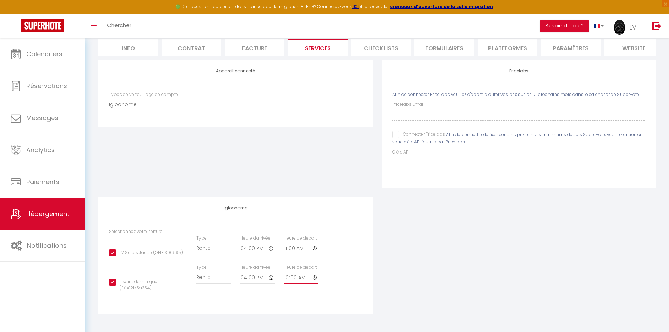
type input "11:00"
checkbox input "true"
type input "11:00"
click at [231, 173] on div "Appareil connecté Types de verrouillage de compte Igloohome" at bounding box center [235, 128] width 283 height 137
click at [263, 170] on div "Appareil connecté Types de verrouillage de compte Igloohome" at bounding box center [235, 128] width 283 height 137
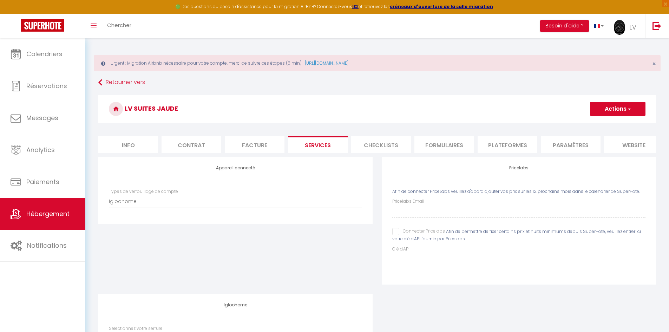
scroll to position [0, 0]
click at [379, 141] on li "Checklists" at bounding box center [381, 144] width 60 height 17
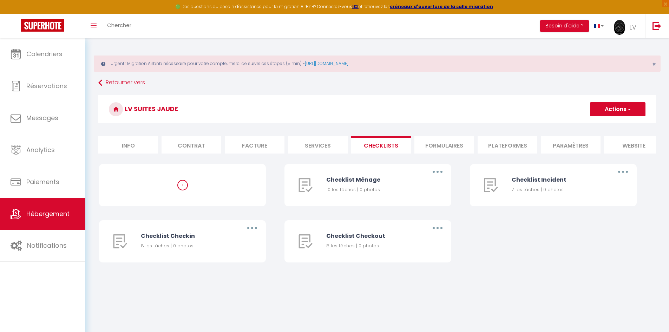
click at [444, 146] on li "Formulaires" at bounding box center [444, 144] width 60 height 17
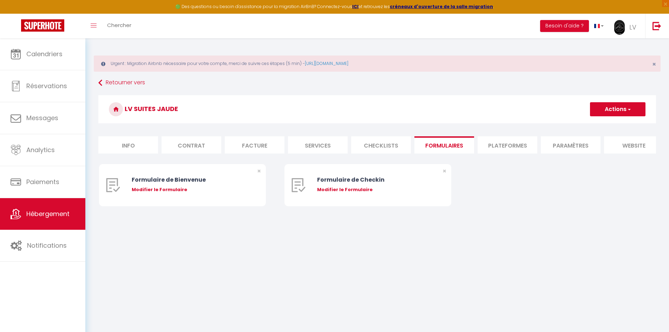
click at [485, 145] on li "Plateformes" at bounding box center [507, 144] width 60 height 17
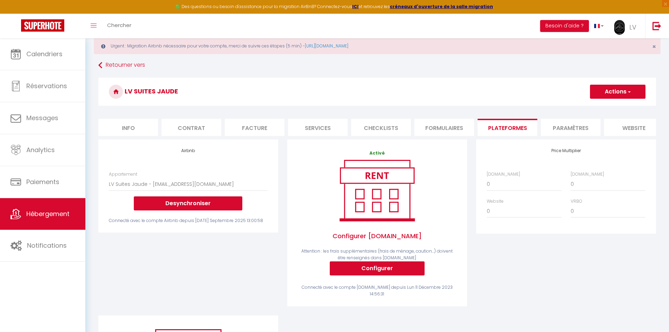
scroll to position [35, 0]
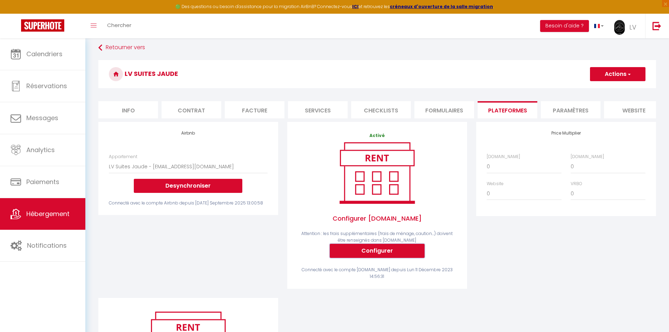
click at [383, 255] on button "Configurer" at bounding box center [377, 251] width 95 height 14
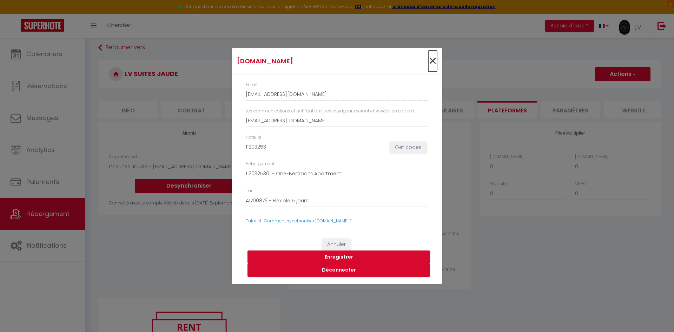
click at [435, 60] on span "×" at bounding box center [432, 61] width 9 height 21
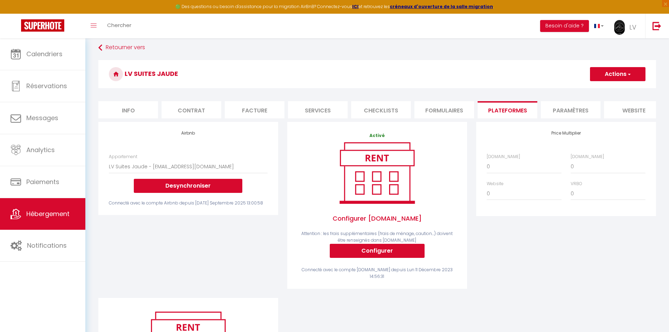
click at [566, 105] on li "Paramètres" at bounding box center [570, 109] width 60 height 17
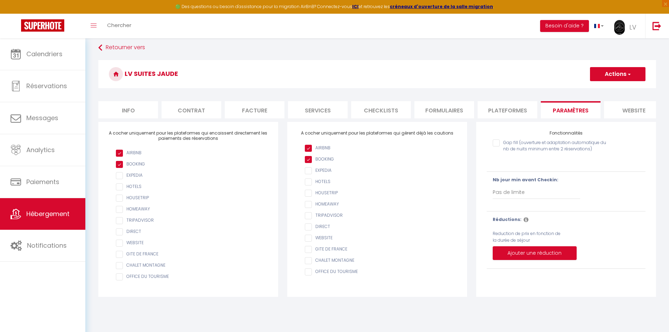
click at [319, 113] on li "Services" at bounding box center [318, 109] width 60 height 17
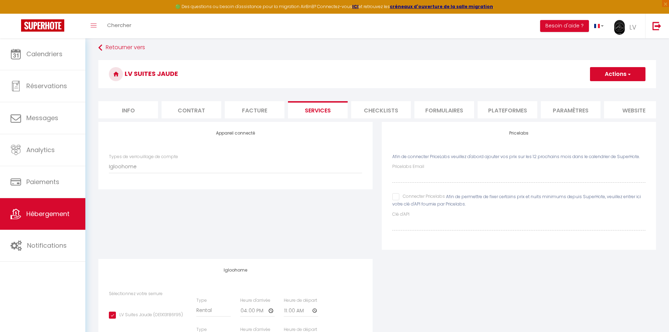
checkbox input "true"
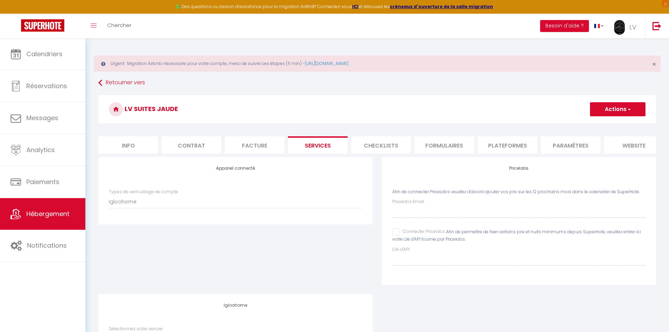
click at [262, 146] on li "Facture" at bounding box center [255, 144] width 60 height 17
select select
checkbox input "false"
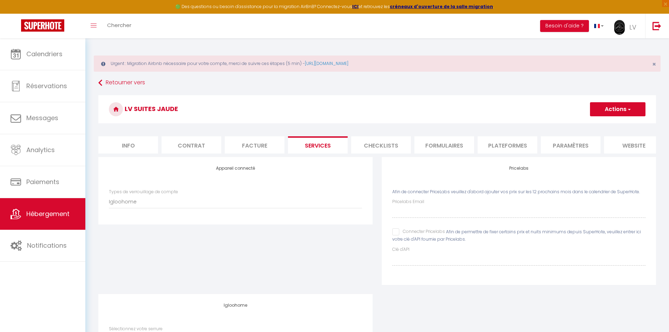
checkbox input "false"
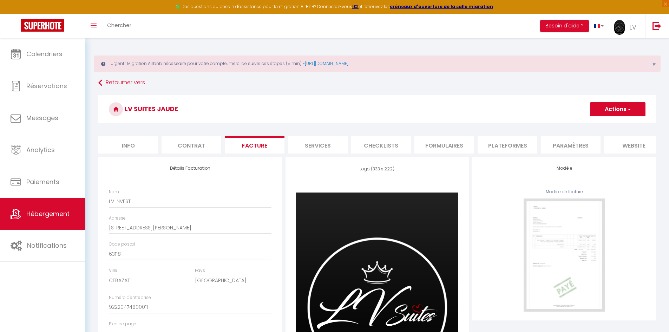
select select
checkbox input "false"
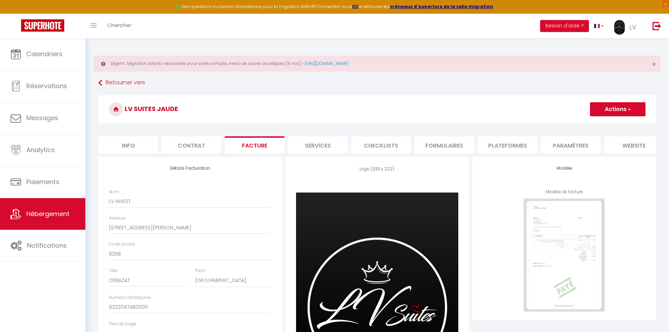
checkbox input "false"
select select
checkbox input "false"
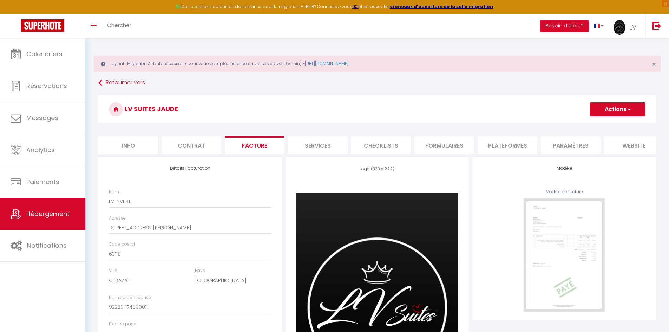
checkbox input "false"
click at [197, 149] on li "Contrat" at bounding box center [191, 144] width 60 height 17
select select
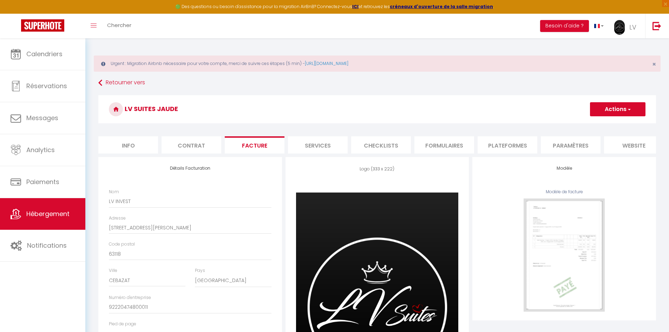
checkbox input "false"
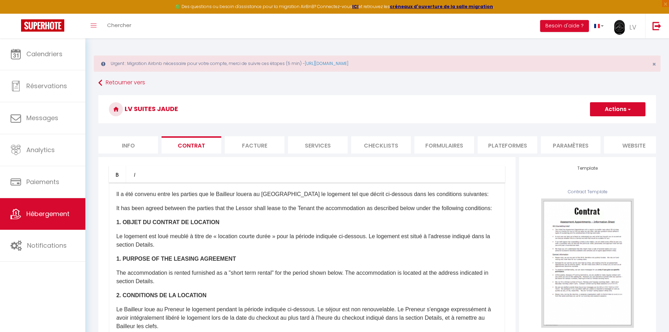
select select
checkbox input "false"
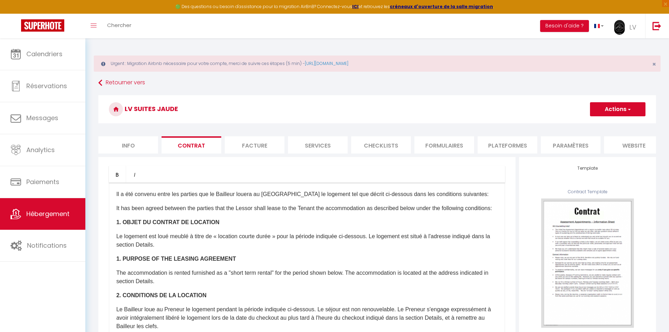
checkbox input "false"
select select
checkbox input "false"
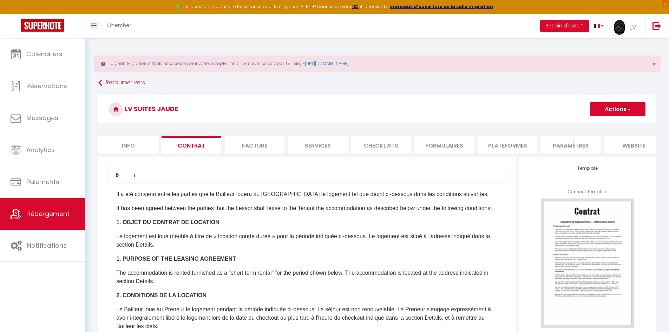
checkbox input "false"
click at [138, 146] on li "Info" at bounding box center [128, 144] width 60 height 17
select select
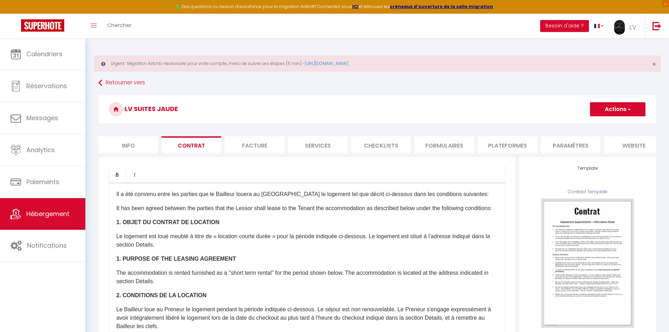
checkbox input "false"
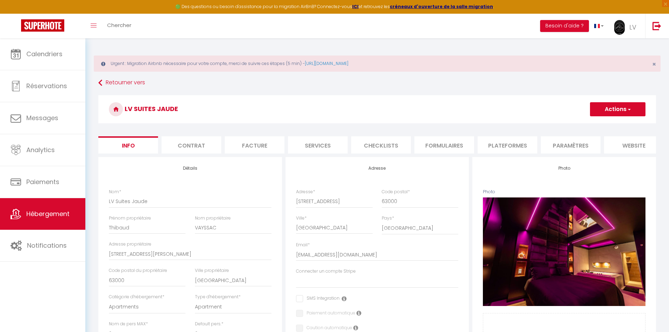
click at [633, 110] on button "Actions" at bounding box center [617, 109] width 55 height 14
click at [600, 125] on input "Enregistrer" at bounding box center [590, 124] width 26 height 7
